Goal: Information Seeking & Learning: Learn about a topic

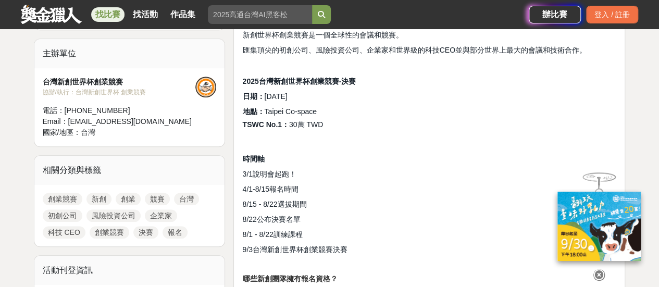
scroll to position [365, 0]
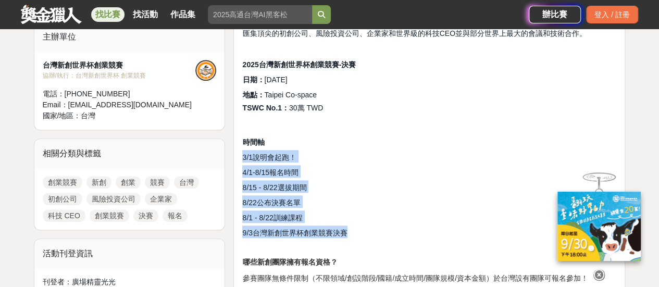
drag, startPoint x: 360, startPoint y: 229, endPoint x: 235, endPoint y: 161, distance: 142.4
copy div "3/1說明會起跑！ 4/1-8/15報名時間 8/15 - 8/22選拔期間 8/22公布決賽名單 8/1 - 8/22訓練課程 9/3台灣新創世界杯創業競賽…"
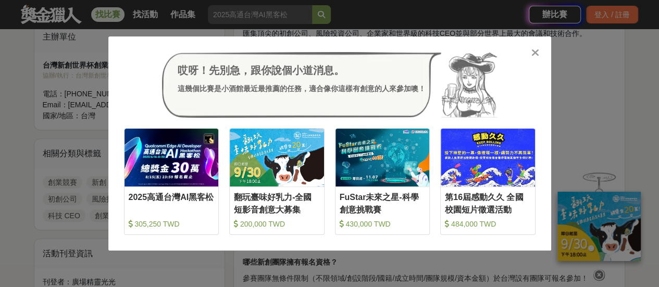
click at [544, 54] on div "哎呀！先別急，跟你說個小道消息。 這幾個比賽是小酒館最近最推薦的任務，適合像你這樣有創意的人來參加噢！ 收藏 2025高通台灣AI黑客松 305,250 TW…" at bounding box center [329, 143] width 443 height 214
click at [537, 54] on icon at bounding box center [535, 52] width 8 height 10
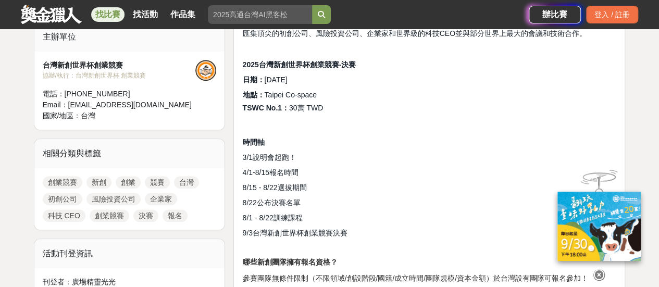
click at [409, 216] on h2 "8/1 - 8/22訓練課程" at bounding box center [429, 216] width 374 height 13
click at [427, 181] on h2 "8/15 - 8/22選拔期間" at bounding box center [429, 186] width 374 height 13
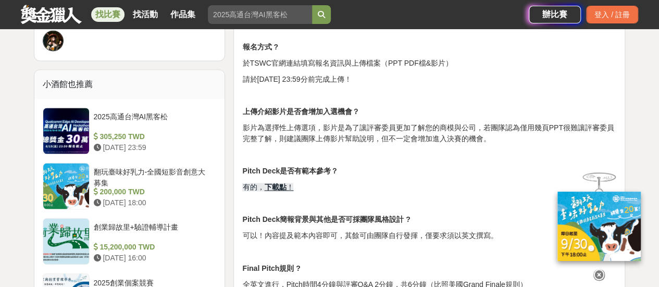
scroll to position [729, 0]
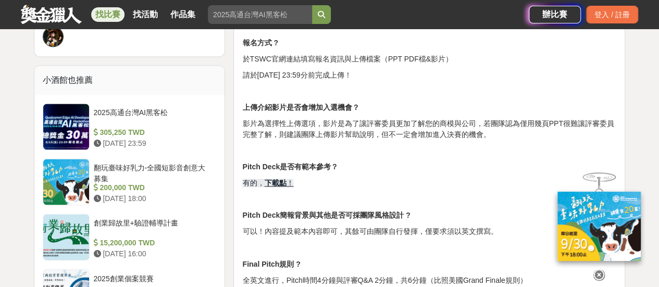
click at [278, 179] on u "下載點" at bounding box center [275, 183] width 22 height 8
click at [598, 271] on icon at bounding box center [598, 274] width 11 height 11
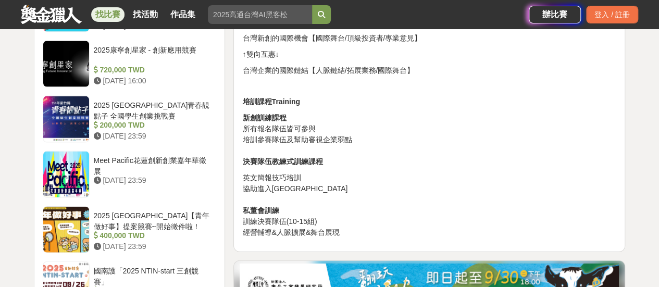
scroll to position [1084, 0]
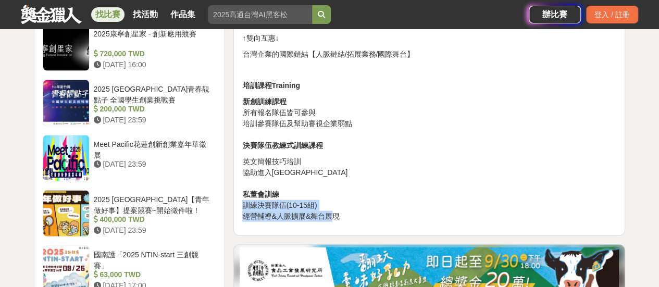
drag, startPoint x: 243, startPoint y: 205, endPoint x: 331, endPoint y: 210, distance: 88.2
click at [331, 210] on p "英文簡報技巧培訓 協助進入國際市場 私董會訓練 訓練決賽隊伍(10-15組) 經營輔導&人脈擴展&舞台展現" at bounding box center [429, 189] width 374 height 66
drag, startPoint x: 365, startPoint y: 216, endPoint x: 229, endPoint y: 190, distance: 138.3
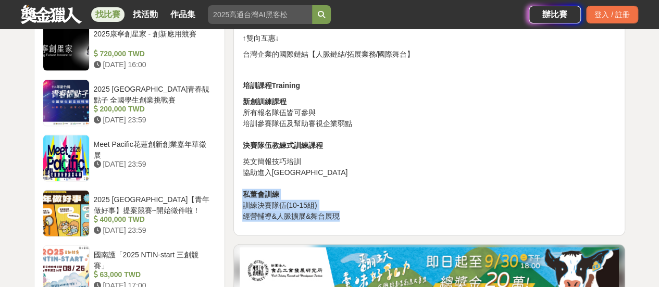
click at [332, 194] on p "英文簡報技巧培訓 協助進入國際市場 私董會訓練 訓練決賽隊伍(10-15組) 經營輔導&人脈擴展&舞台展現" at bounding box center [429, 189] width 374 height 66
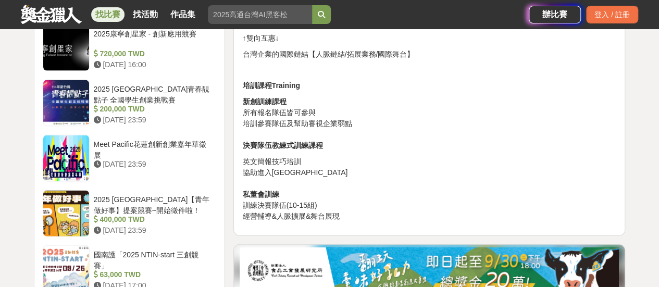
scroll to position [1032, 0]
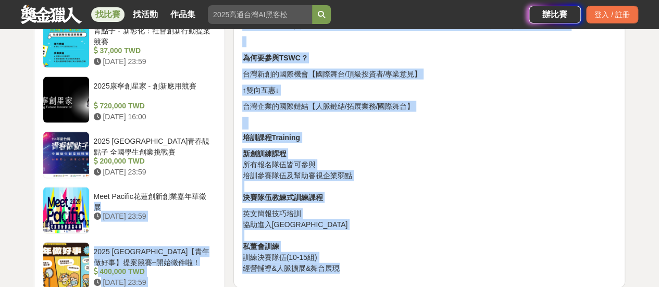
drag, startPoint x: 360, startPoint y: 265, endPoint x: 227, endPoint y: 185, distance: 155.6
click at [336, 196] on p "新創訓練課程 所有報名隊伍皆可參與 培訓參賽隊伍及幫助審視企業弱點 決賽隊伍教練式訓練課程" at bounding box center [429, 175] width 374 height 55
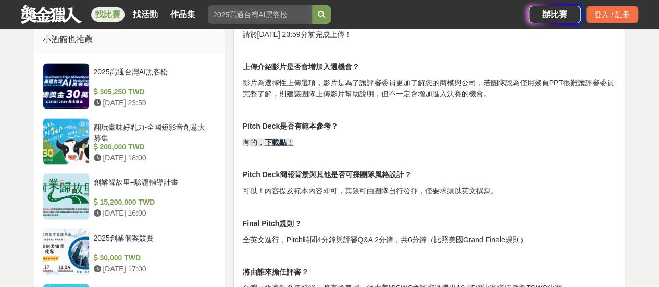
scroll to position [771, 0]
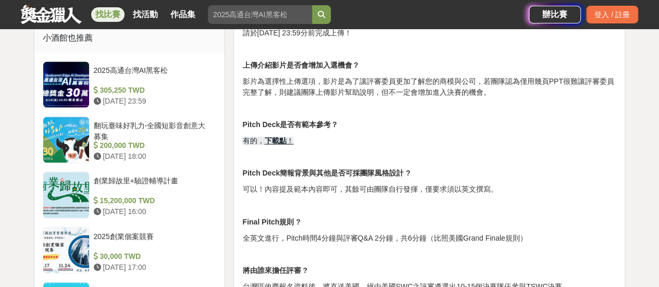
click at [277, 140] on u "下載點" at bounding box center [275, 140] width 22 height 8
click at [463, 152] on p at bounding box center [429, 157] width 374 height 11
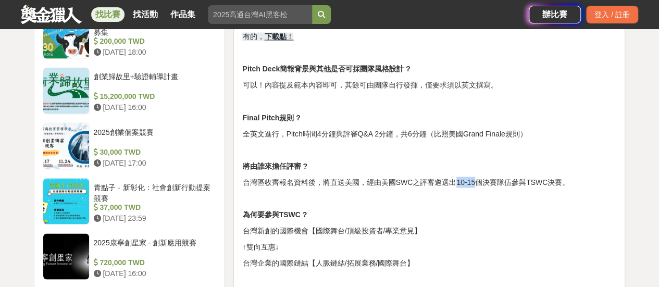
drag, startPoint x: 455, startPoint y: 183, endPoint x: 472, endPoint y: 183, distance: 16.7
click at [472, 183] on p "台灣區收齊報名資料後，將直送美國，經由美國SWC之評審遴選出10-15個決賽隊伍參與TSWC決賽。" at bounding box center [429, 182] width 374 height 11
click at [432, 198] on p at bounding box center [429, 198] width 374 height 11
click at [485, 135] on p "全英文進行，Pitch時間4分鐘與評審Q&A 2分鐘，共6分鐘（比照美國Grand Finale規則）" at bounding box center [429, 133] width 374 height 11
drag, startPoint x: 462, startPoint y: 131, endPoint x: 509, endPoint y: 134, distance: 47.0
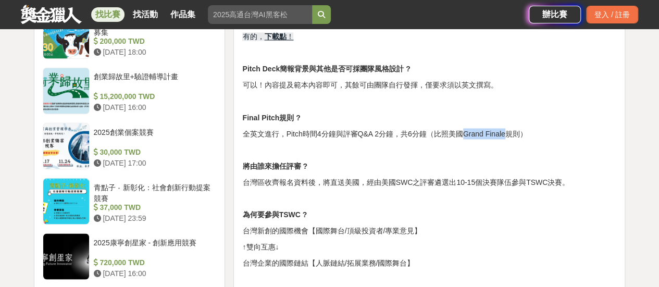
click at [509, 134] on p "全英文進行，Pitch時間4分鐘與評審Q&A 2分鐘，共6分鐘（比照美國Grand Finale規則）" at bounding box center [429, 133] width 374 height 11
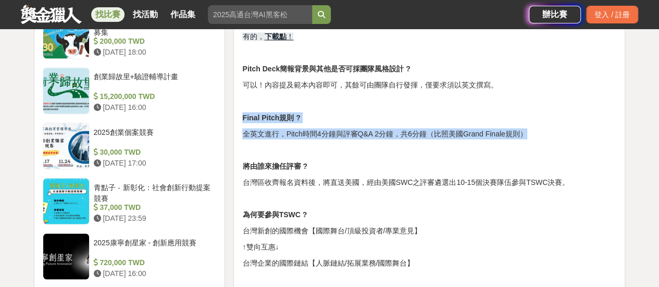
drag, startPoint x: 535, startPoint y: 133, endPoint x: 241, endPoint y: 117, distance: 295.2
copy div "Final Pitch規則 ? 全英文進行，Pitch時間4分鐘與評審Q&A 2分鐘，共6分鐘（比照美國Grand Finale規則）"
drag, startPoint x: 481, startPoint y: 203, endPoint x: 470, endPoint y: 202, distance: 11.5
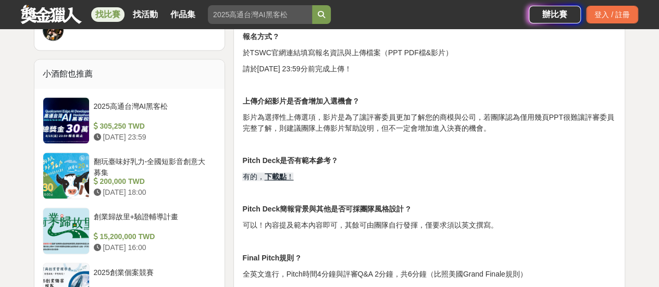
scroll to position [719, 0]
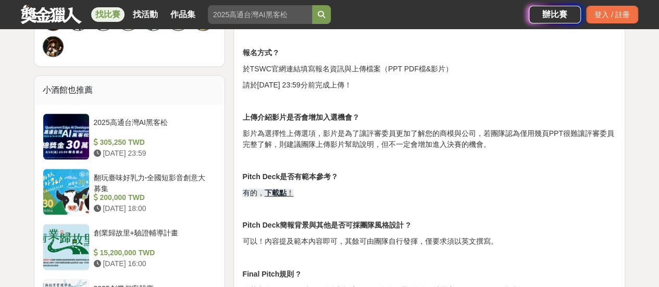
click at [394, 177] on p "Pitch Deck是否有範本參考？" at bounding box center [429, 176] width 374 height 11
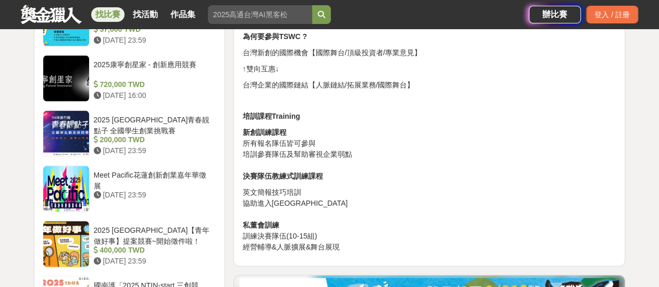
scroll to position [1084, 0]
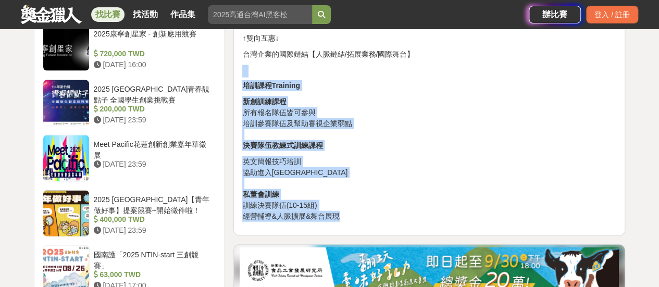
drag, startPoint x: 352, startPoint y: 218, endPoint x: 241, endPoint y: 73, distance: 182.7
click at [355, 104] on p "新創訓練課程 所有報名隊伍皆可參與 培訓參賽隊伍及幫助審視企業弱點 決賽隊伍教練式訓練課程" at bounding box center [429, 123] width 374 height 55
drag, startPoint x: 362, startPoint y: 212, endPoint x: 229, endPoint y: 95, distance: 176.8
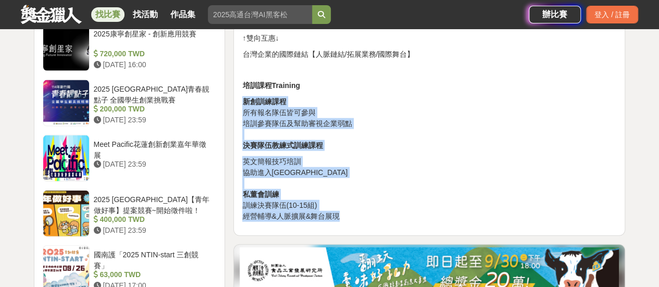
click at [340, 110] on p "新創訓練課程 所有報名隊伍皆可參與 培訓參賽隊伍及幫助審視企業弱點 決賽隊伍教練式訓練課程" at bounding box center [429, 123] width 374 height 55
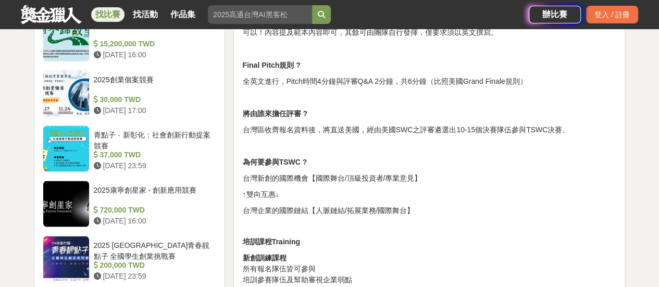
scroll to position [928, 0]
click at [468, 211] on p "台灣企業的國際鏈結【人脈鏈結/拓展業務/國際舞台】" at bounding box center [429, 210] width 374 height 11
click at [398, 236] on p "培訓課程Training" at bounding box center [429, 241] width 374 height 11
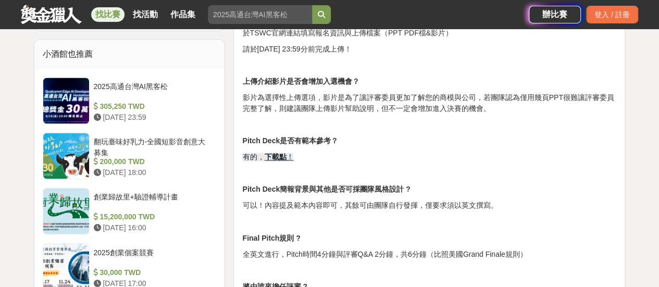
scroll to position [771, 0]
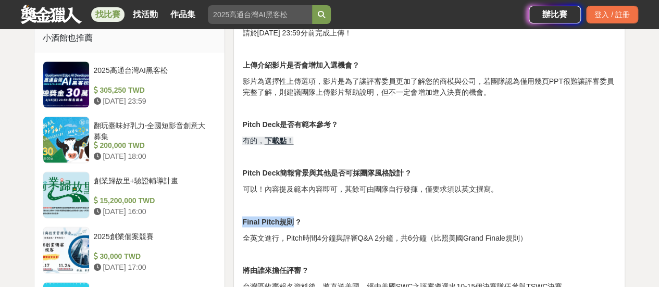
drag, startPoint x: 293, startPoint y: 220, endPoint x: 244, endPoint y: 219, distance: 49.5
click at [244, 219] on strong "Final Pitch規則 ?" at bounding box center [271, 221] width 58 height 8
copy strong "Final Pitch規則"
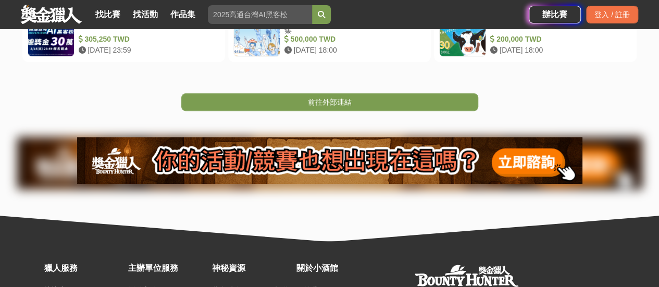
scroll to position [154, 0]
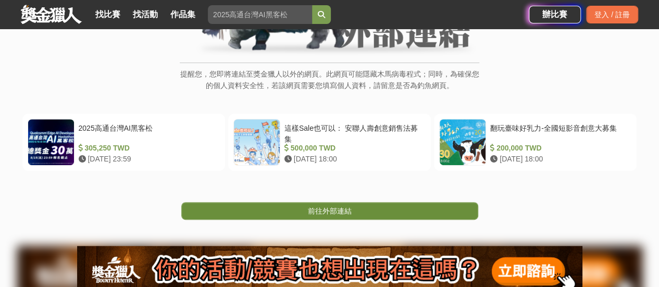
click at [341, 211] on span "前往外部連結" at bounding box center [330, 211] width 44 height 8
